Goal: Task Accomplishment & Management: Complete application form

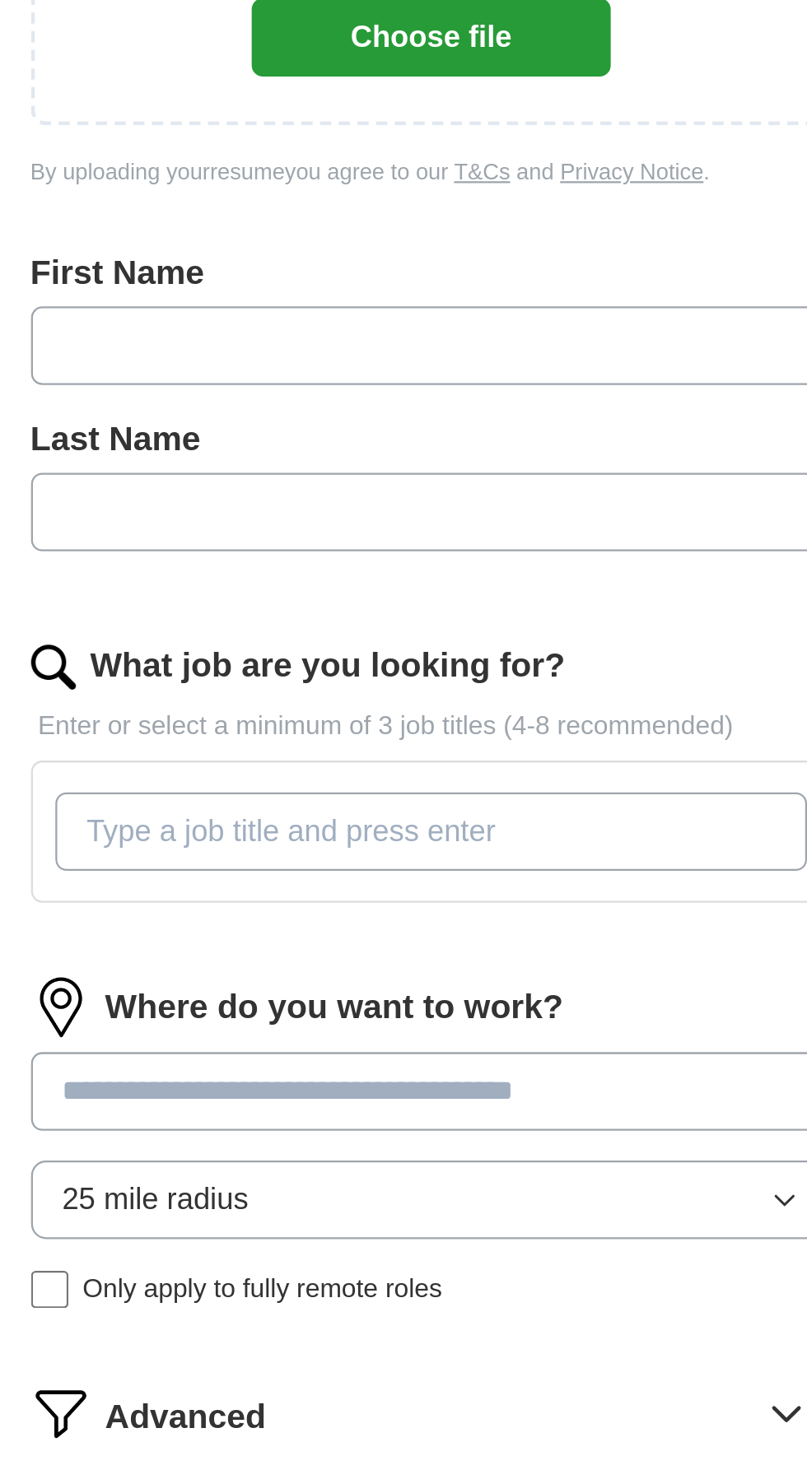
scroll to position [2, 0]
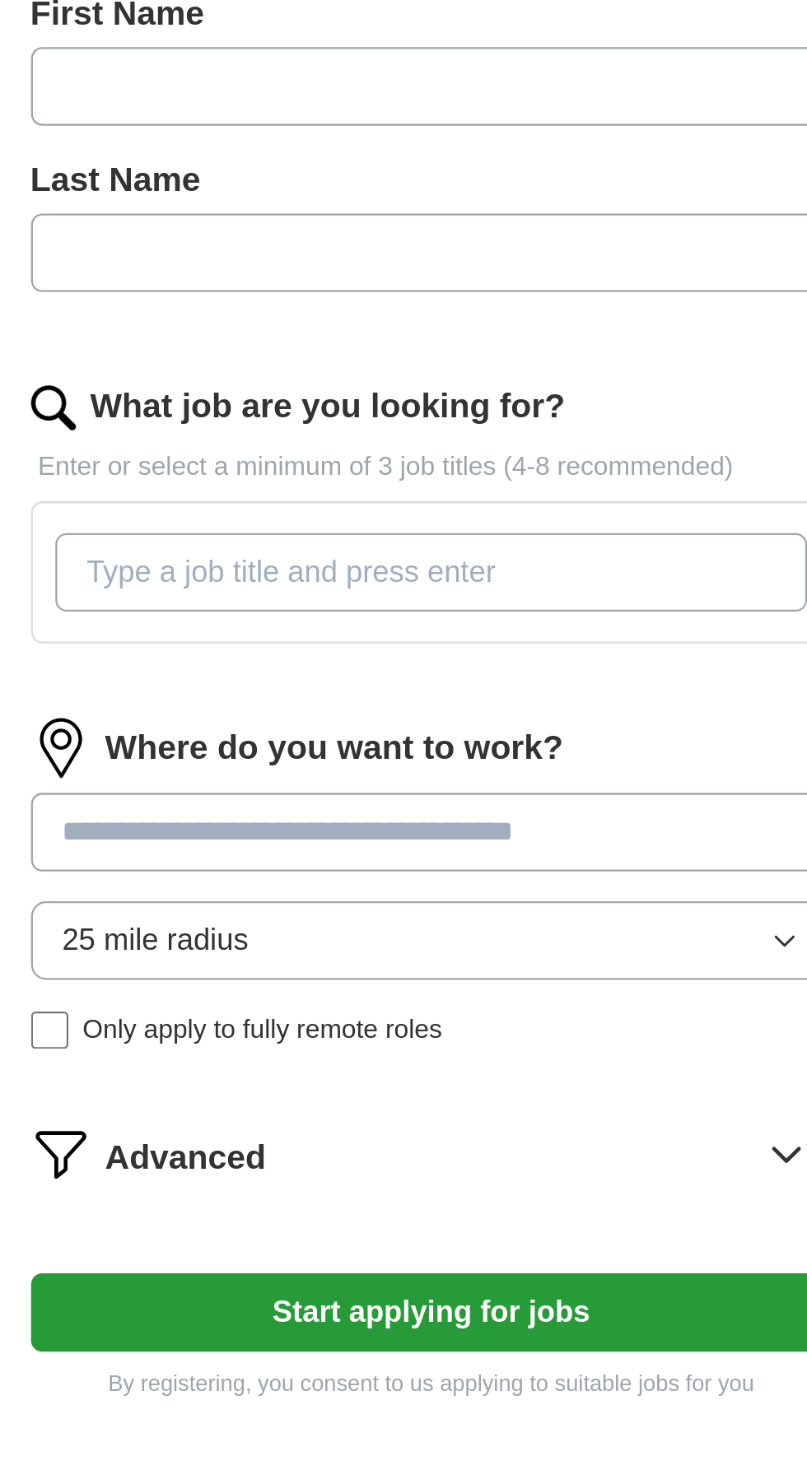
click at [566, 978] on icon at bounding box center [560, 976] width 26 height 26
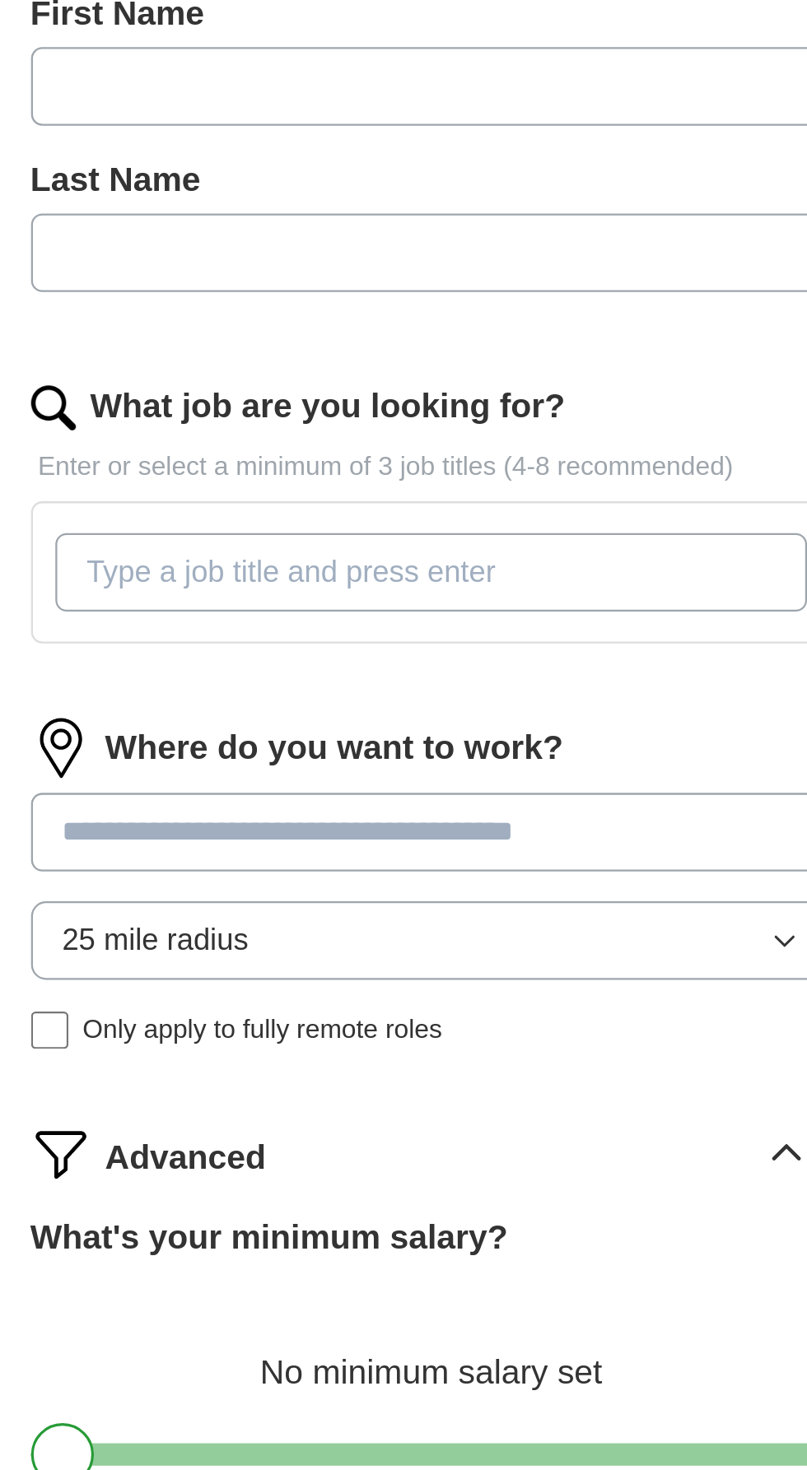
click at [555, 977] on icon at bounding box center [560, 976] width 11 height 6
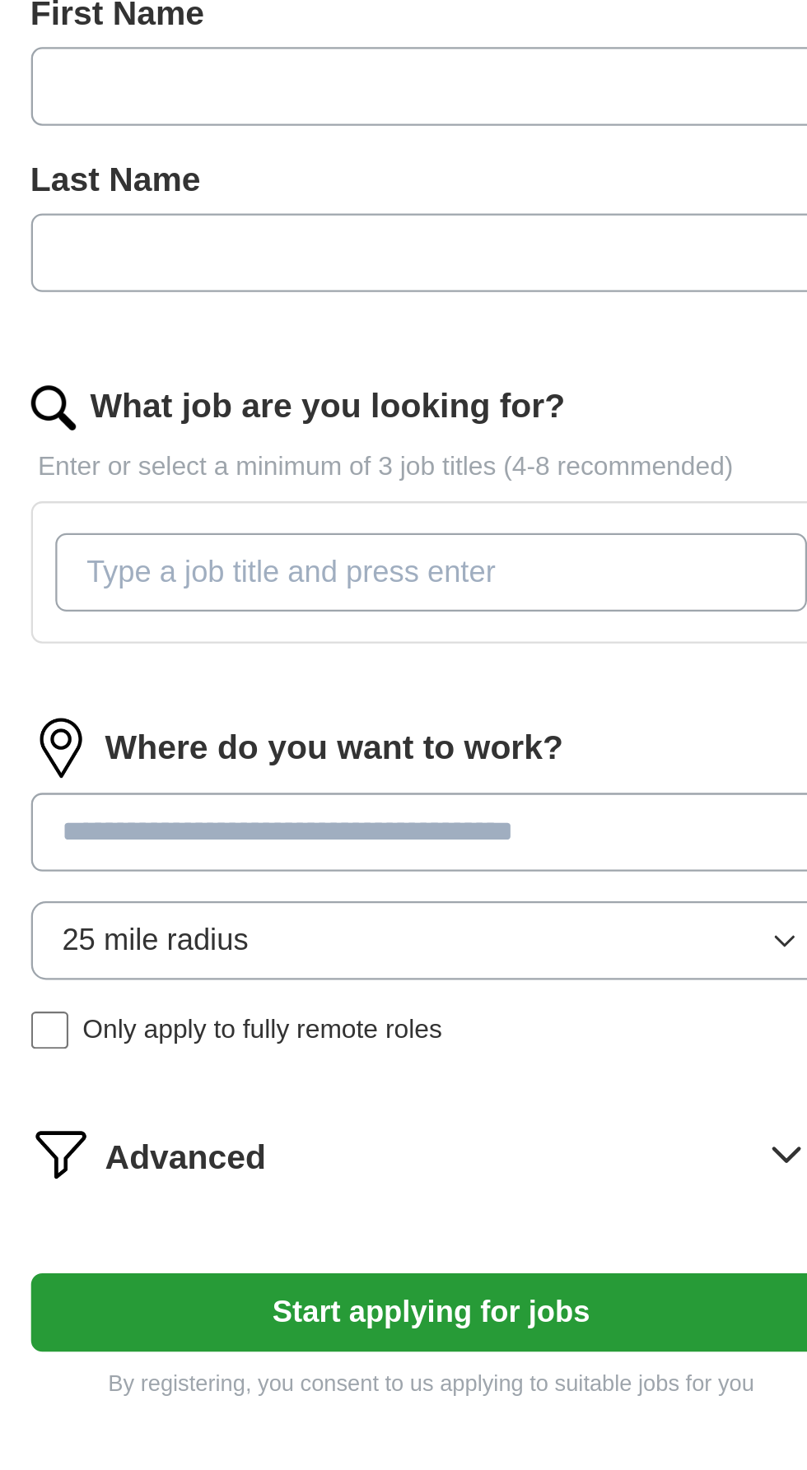
click at [427, 1047] on button "Start applying for jobs" at bounding box center [403, 1046] width 353 height 35
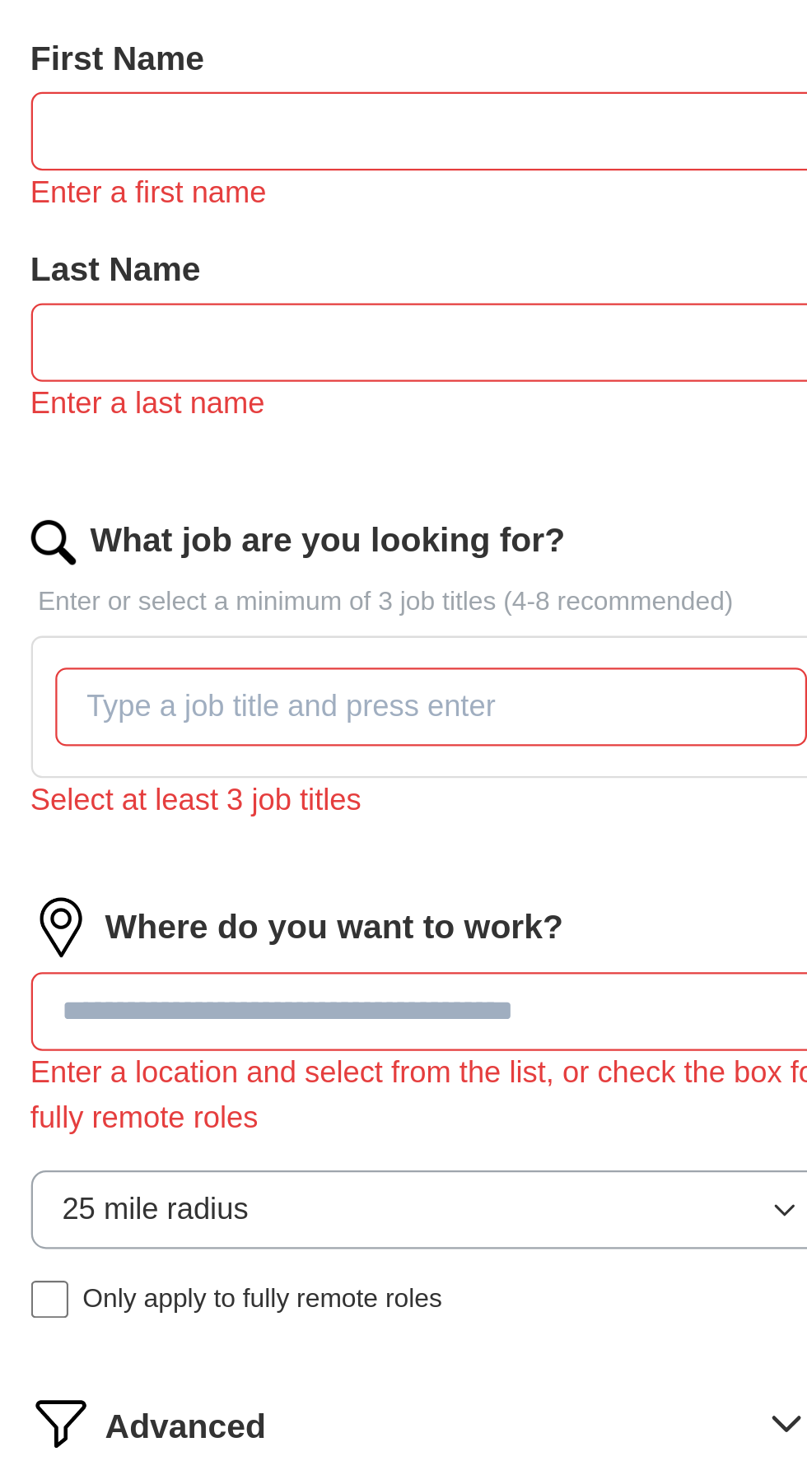
scroll to position [21, 0]
